Goal: Task Accomplishment & Management: Manage account settings

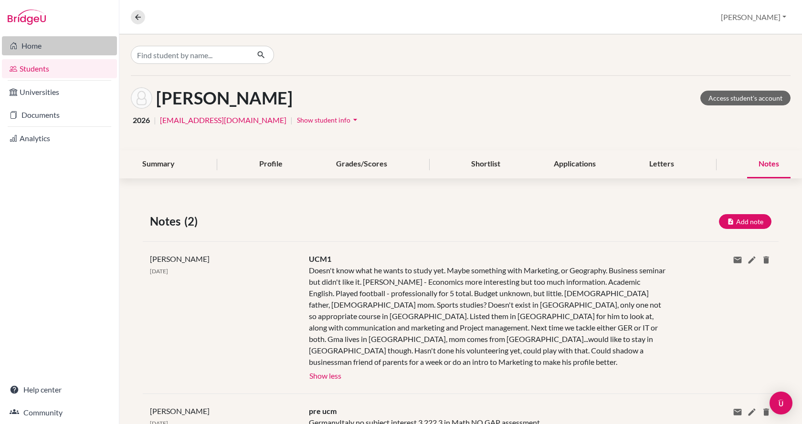
scroll to position [61, 0]
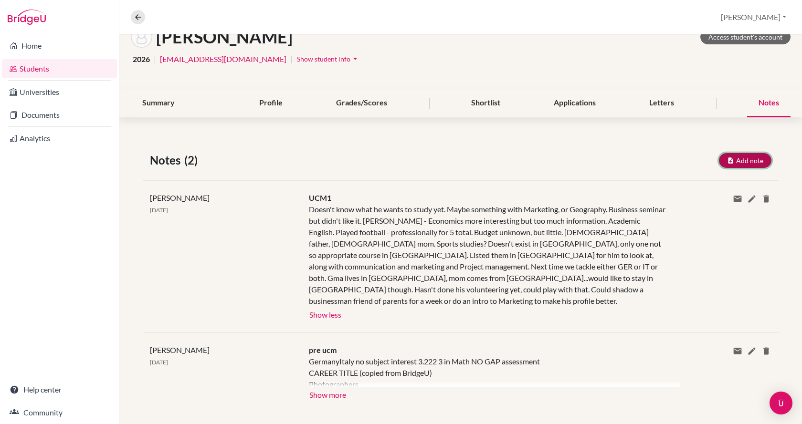
click at [745, 164] on button "Add note" at bounding box center [745, 160] width 53 height 15
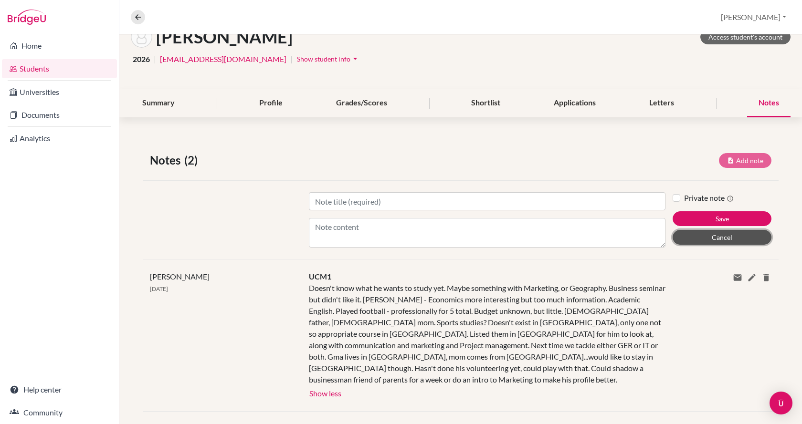
click at [693, 236] on button "Cancel" at bounding box center [722, 237] width 99 height 15
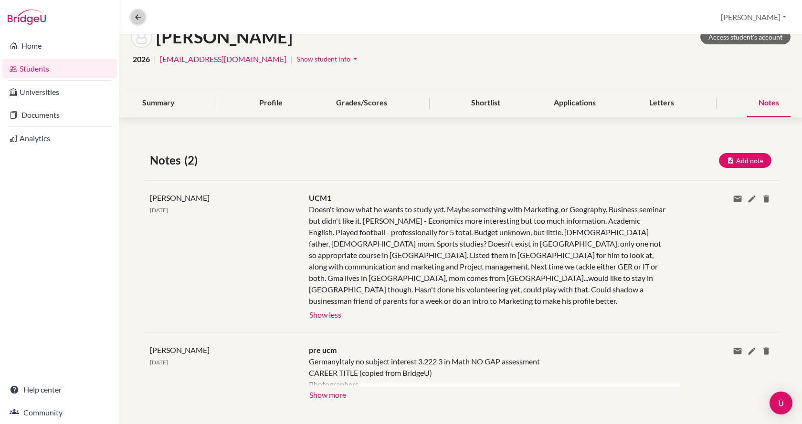
click at [136, 14] on icon at bounding box center [138, 17] width 9 height 9
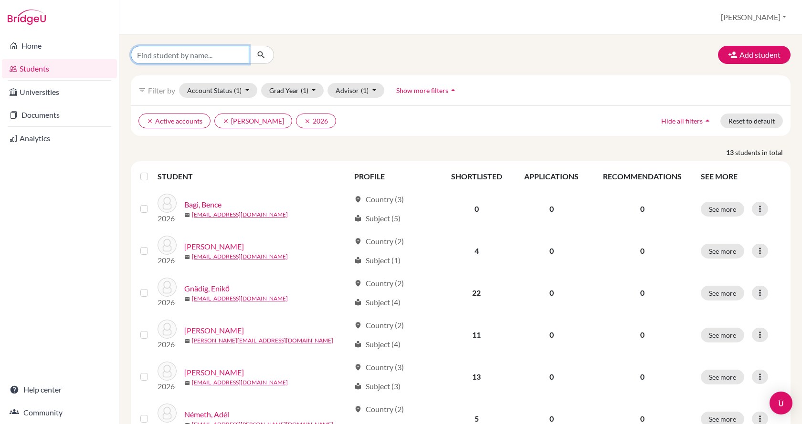
click at [185, 54] on input "Find student by name..." at bounding box center [190, 55] width 118 height 18
click at [269, 146] on div "Add student filter_list Filter by Account Status (1) Active accounts done Archi…" at bounding box center [461, 392] width 660 height 692
click at [223, 122] on icon "clear" at bounding box center [225, 121] width 7 height 7
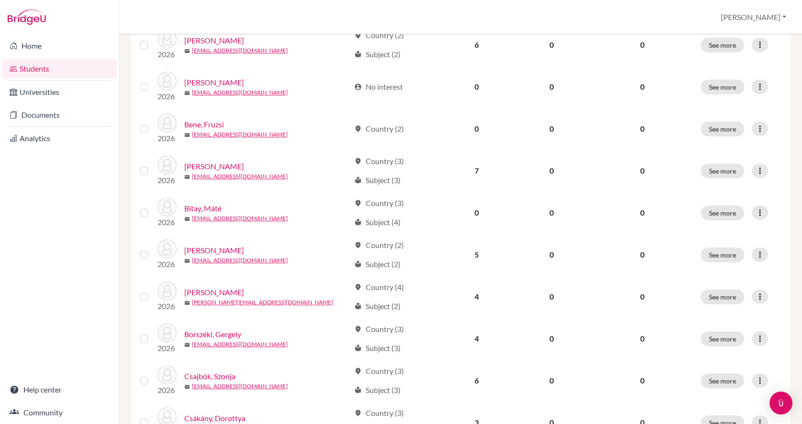
scroll to position [382, 0]
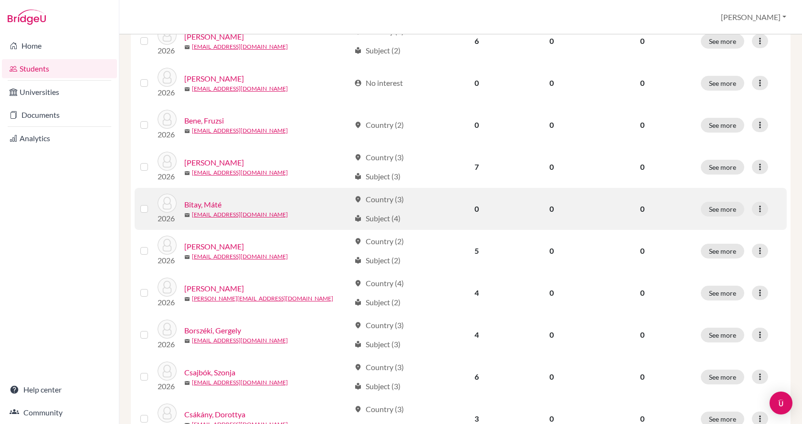
click at [218, 200] on link "Bitay, Máté" at bounding box center [202, 204] width 37 height 11
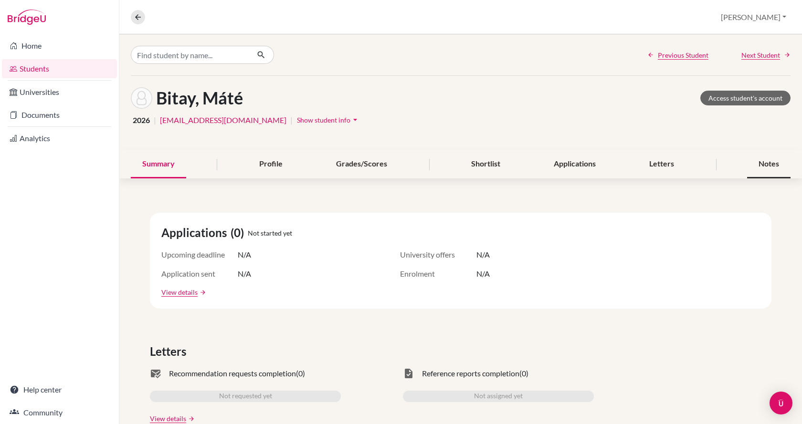
click at [761, 162] on div "Notes" at bounding box center [768, 164] width 43 height 28
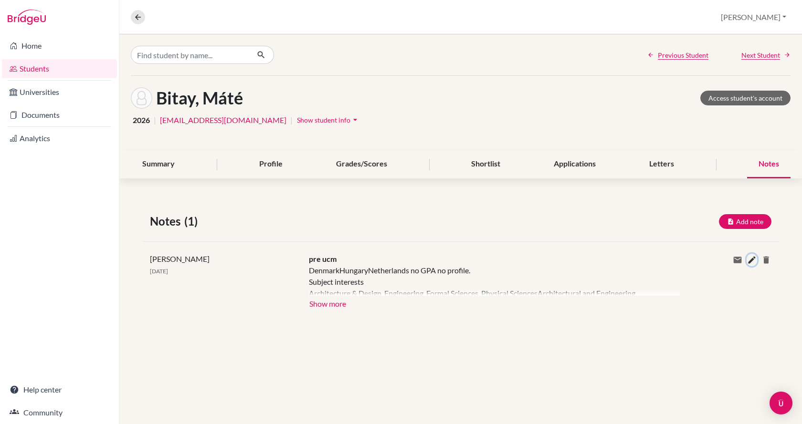
click at [750, 258] on icon at bounding box center [752, 260] width 10 height 10
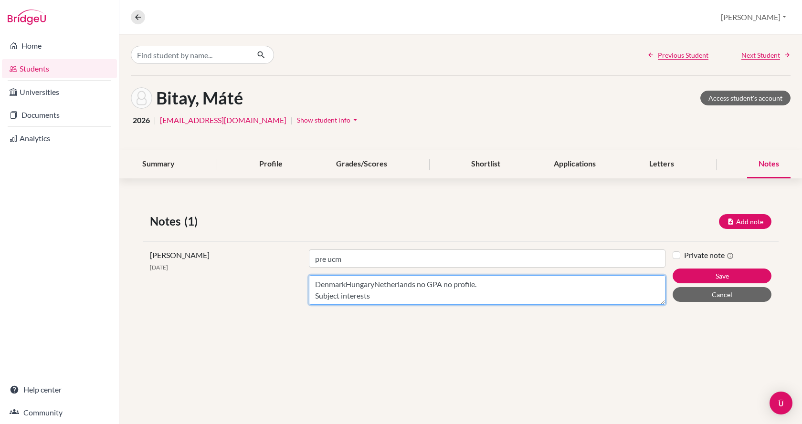
click at [588, 283] on textarea "DenmarkHungaryNetherlands no GPA no profile. Subject interests Architecture & D…" at bounding box center [487, 290] width 357 height 30
type textarea "DenmarkHungaryNetherlands no GPA no profile. GPA British 6.75. Subject interest…"
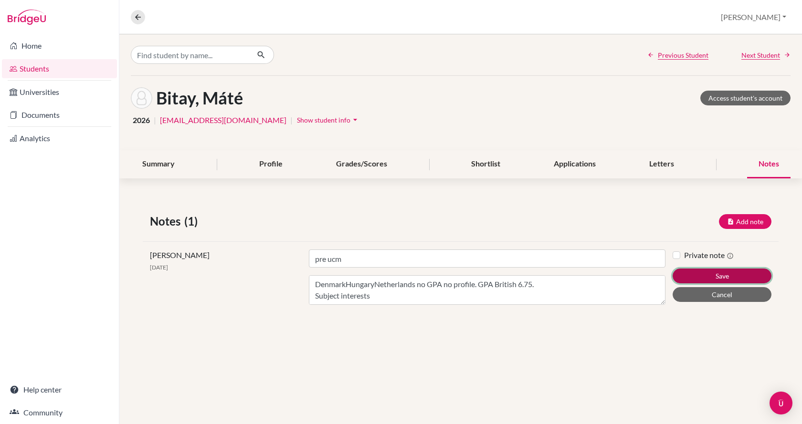
click at [713, 276] on button "Save" at bounding box center [722, 276] width 99 height 15
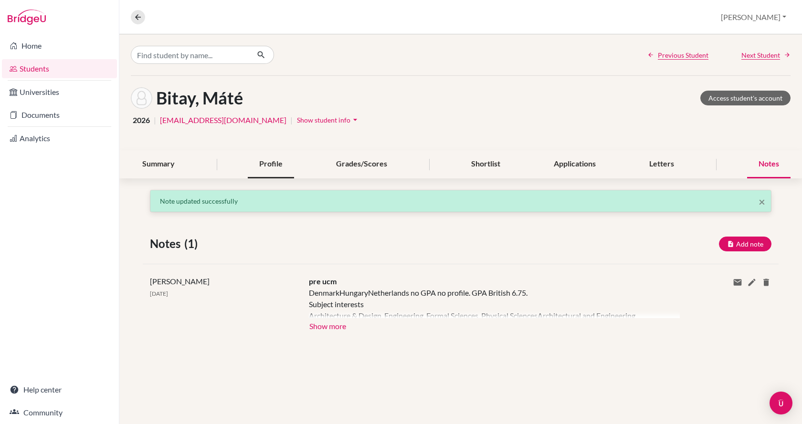
click at [263, 162] on div "Profile" at bounding box center [271, 164] width 46 height 28
